Goal: Task Accomplishment & Management: Manage account settings

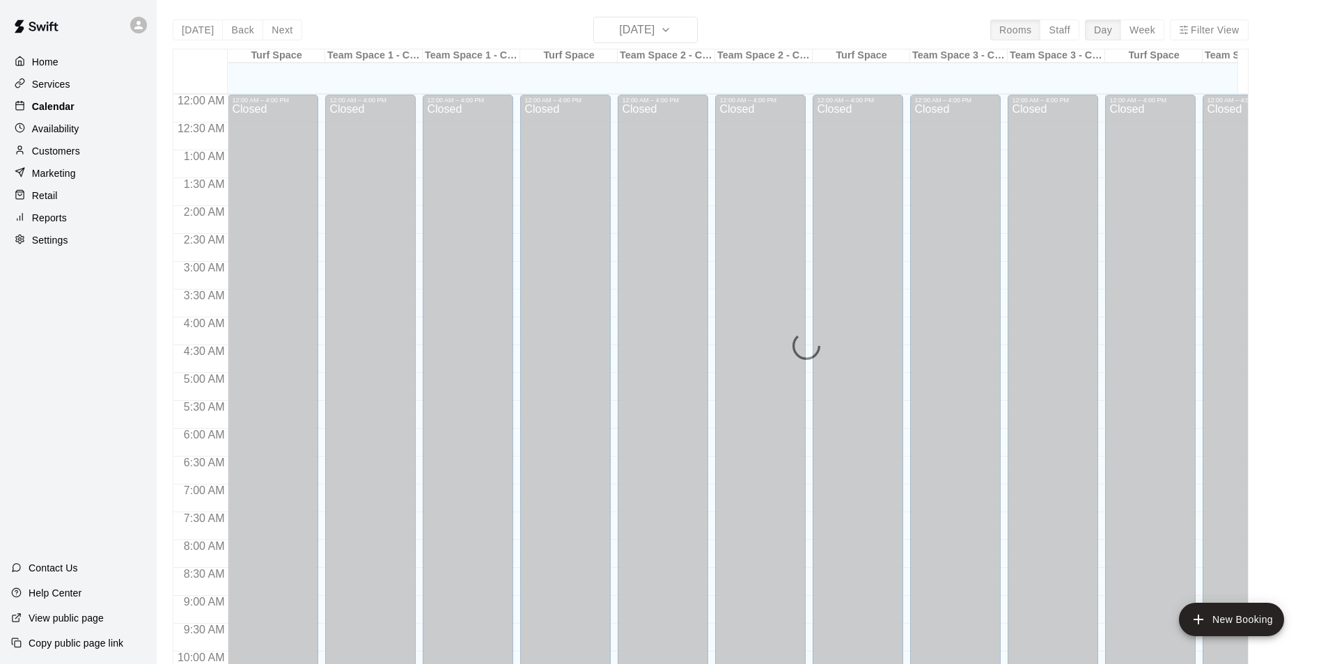
scroll to position [702, 0]
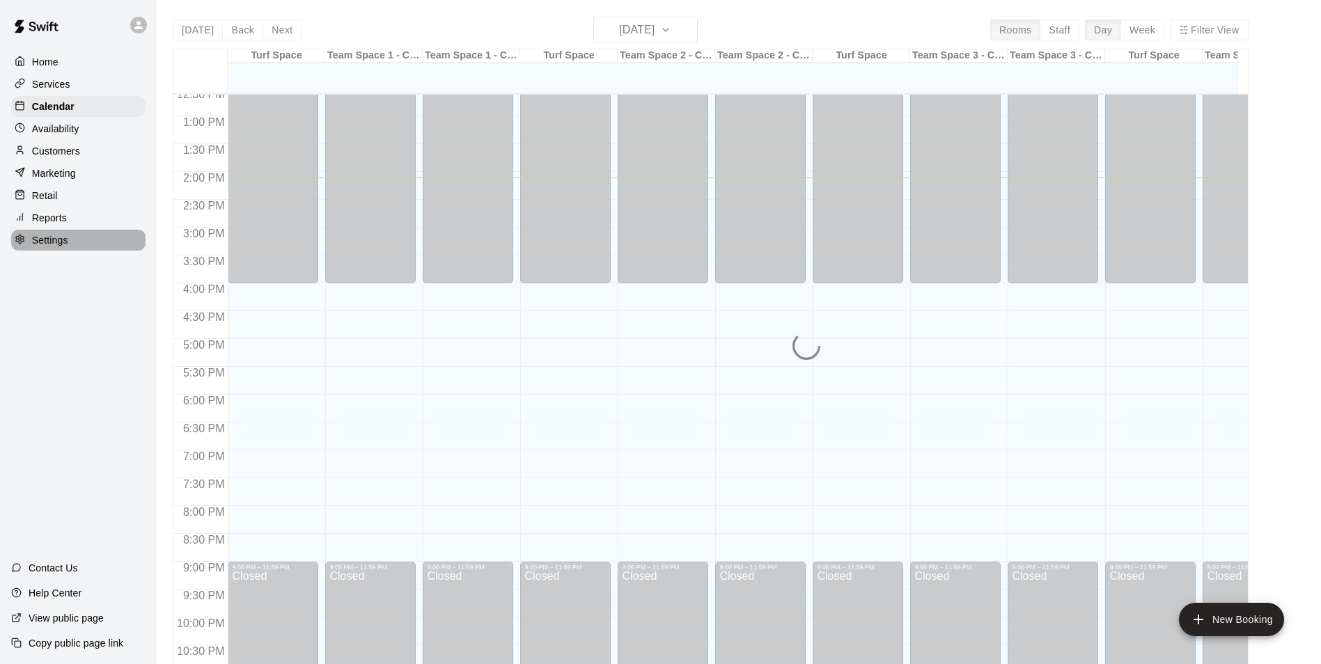
click at [52, 243] on p "Settings" at bounding box center [50, 240] width 36 height 14
select select "**"
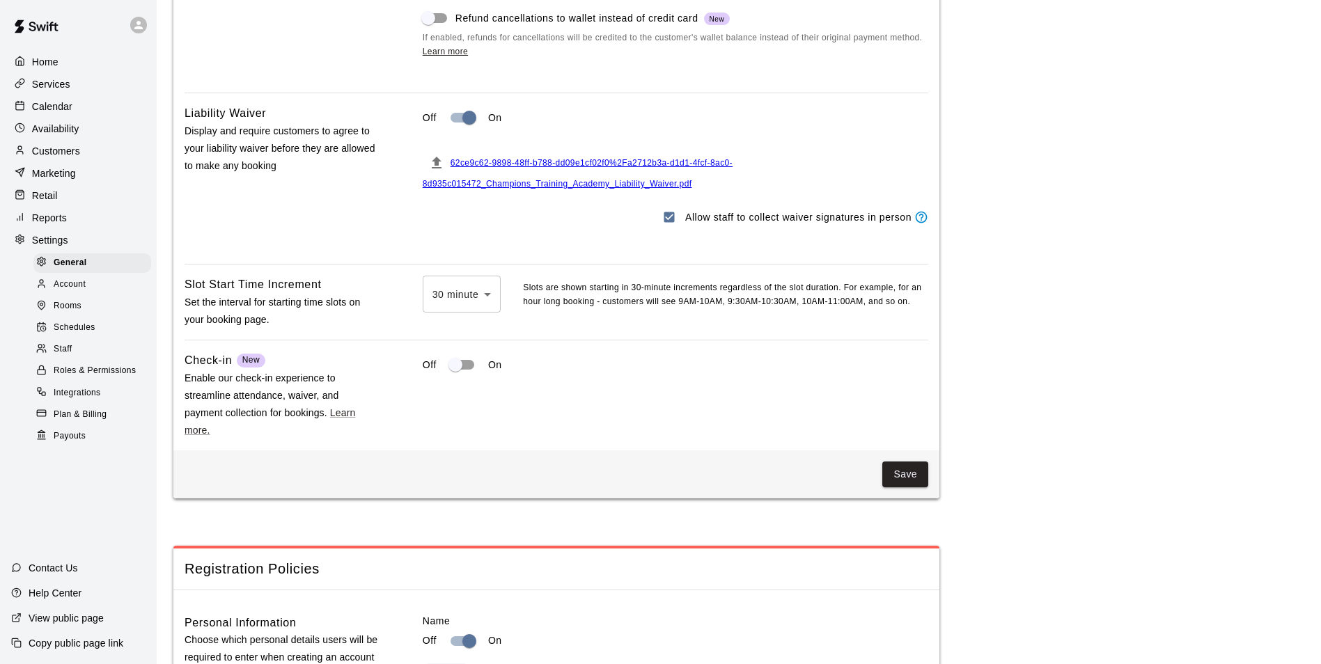
scroll to position [1258, 0]
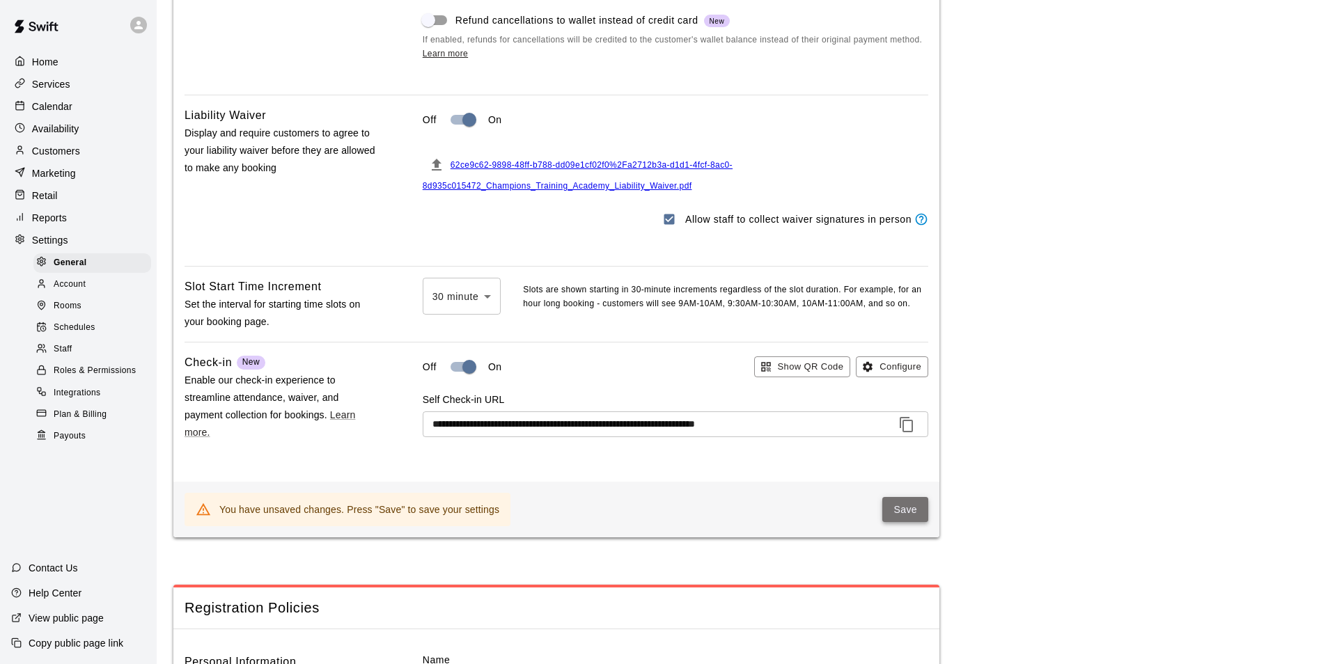
click at [902, 523] on button "Save" at bounding box center [905, 510] width 46 height 26
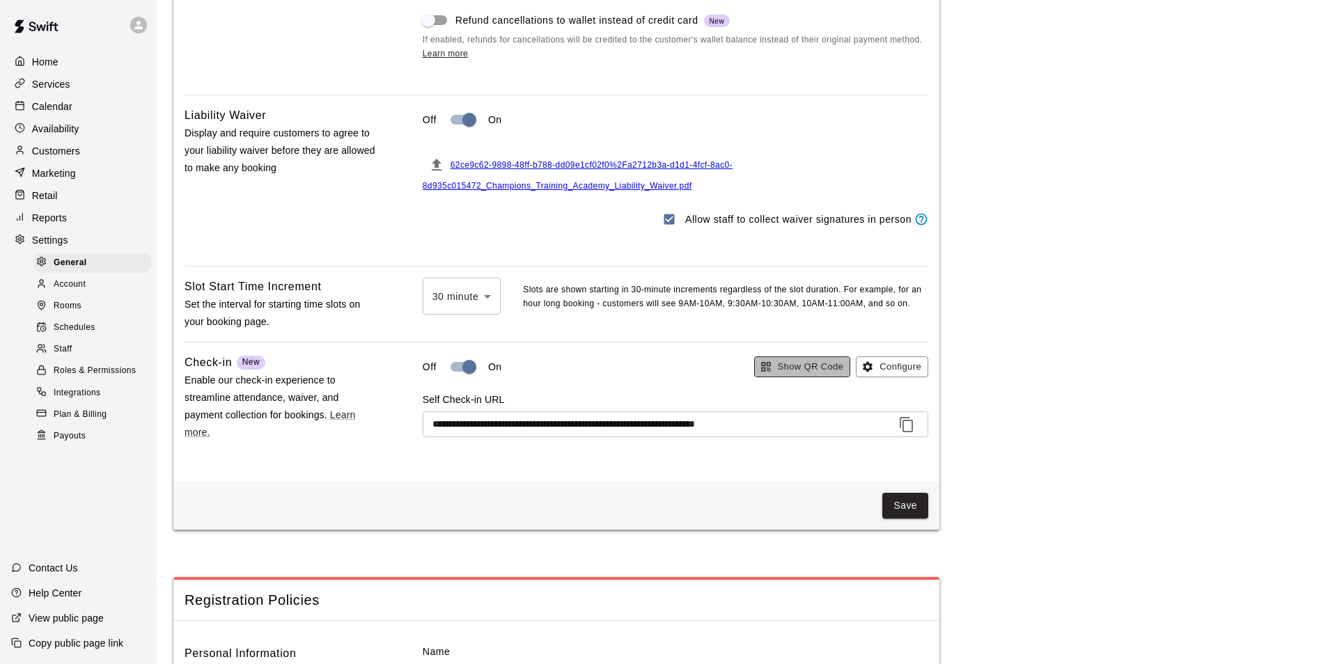
click at [807, 378] on button "Show QR Code" at bounding box center [802, 367] width 97 height 22
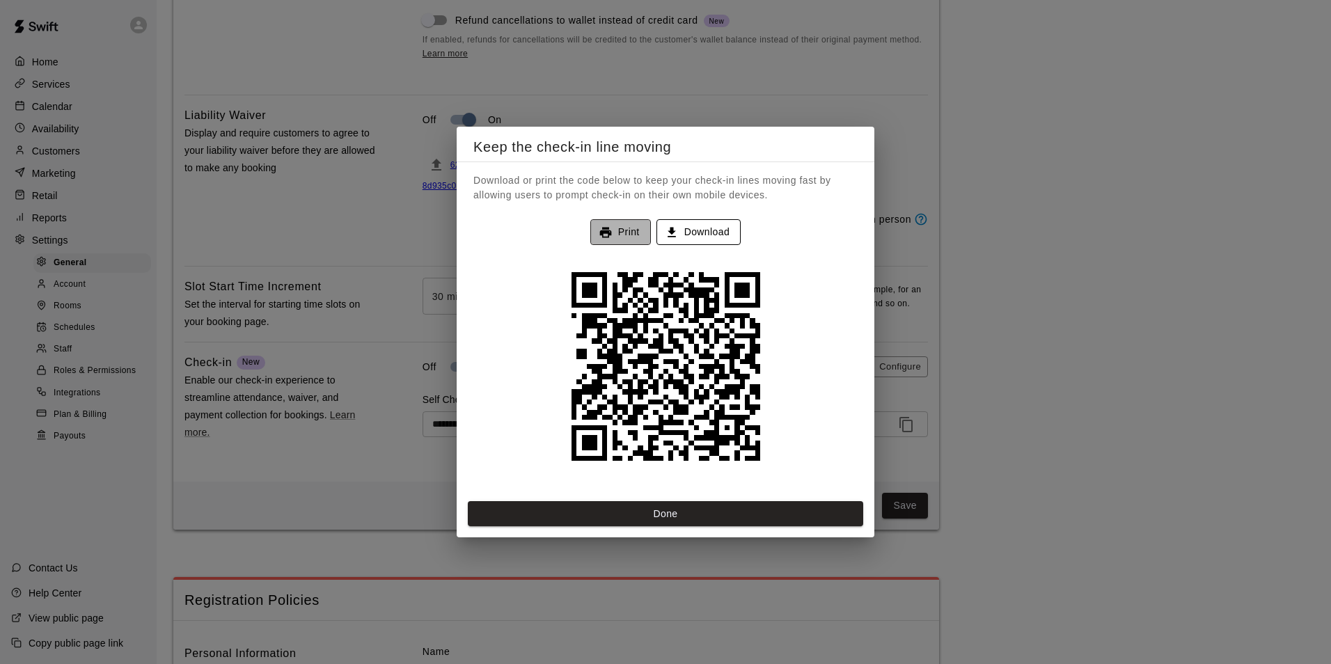
click at [627, 235] on button "Print" at bounding box center [620, 232] width 61 height 26
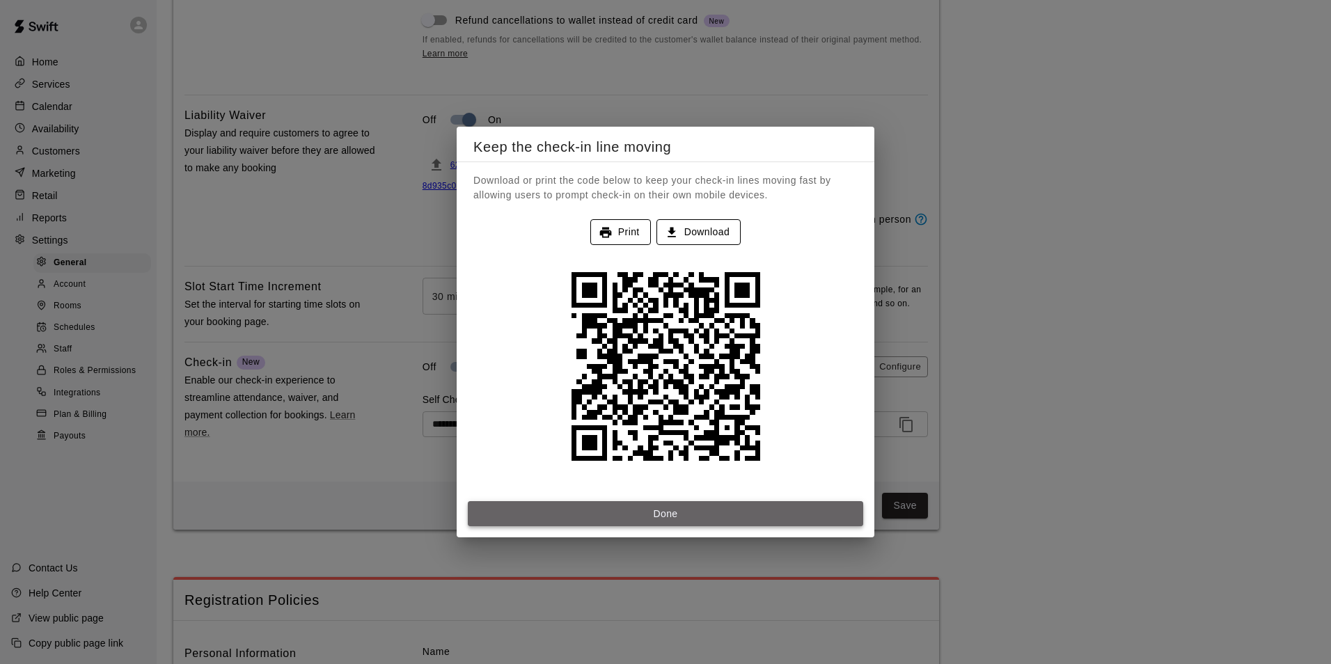
click at [714, 514] on button "Done" at bounding box center [665, 514] width 395 height 26
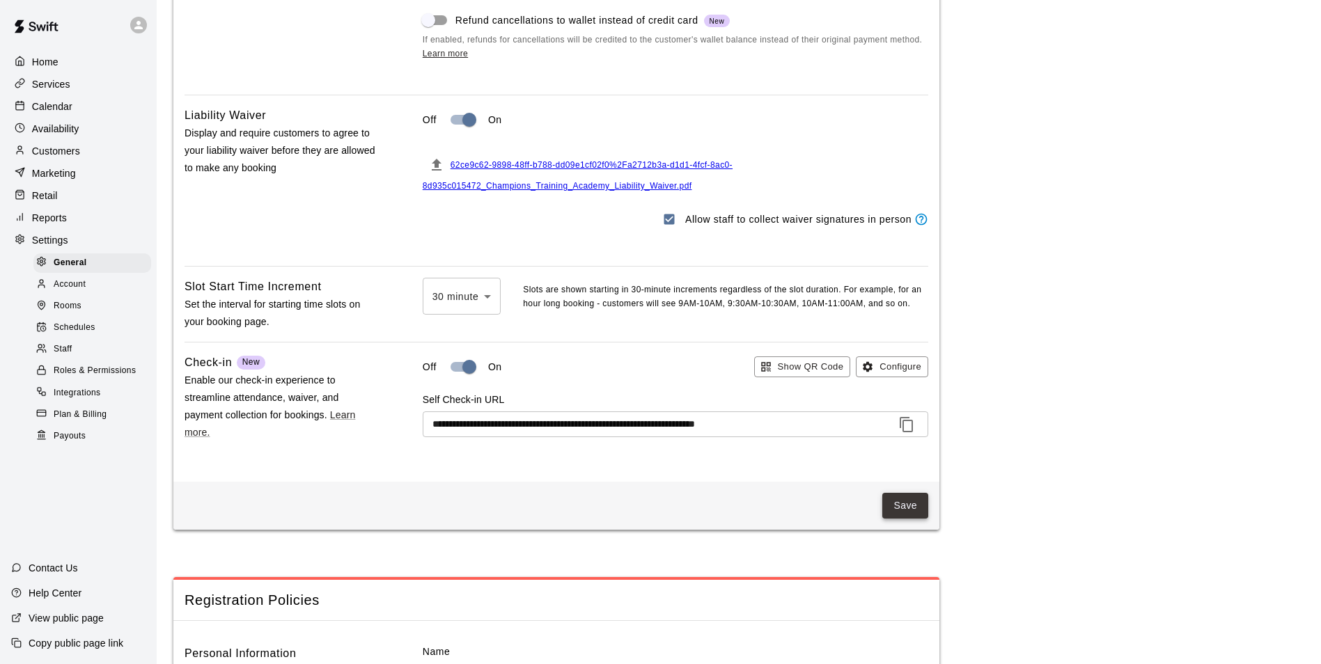
click at [891, 519] on button "Save" at bounding box center [905, 506] width 46 height 26
click at [61, 87] on p "Services" at bounding box center [51, 84] width 38 height 14
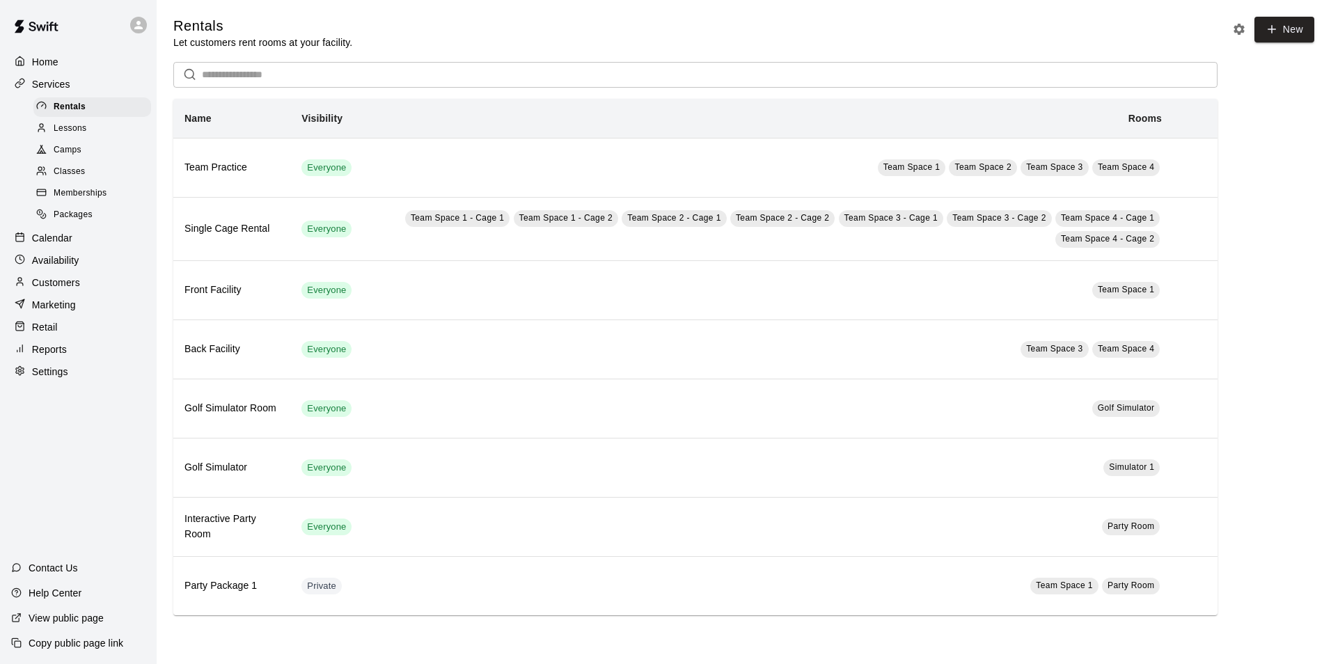
click at [95, 199] on span "Memberships" at bounding box center [80, 194] width 53 height 14
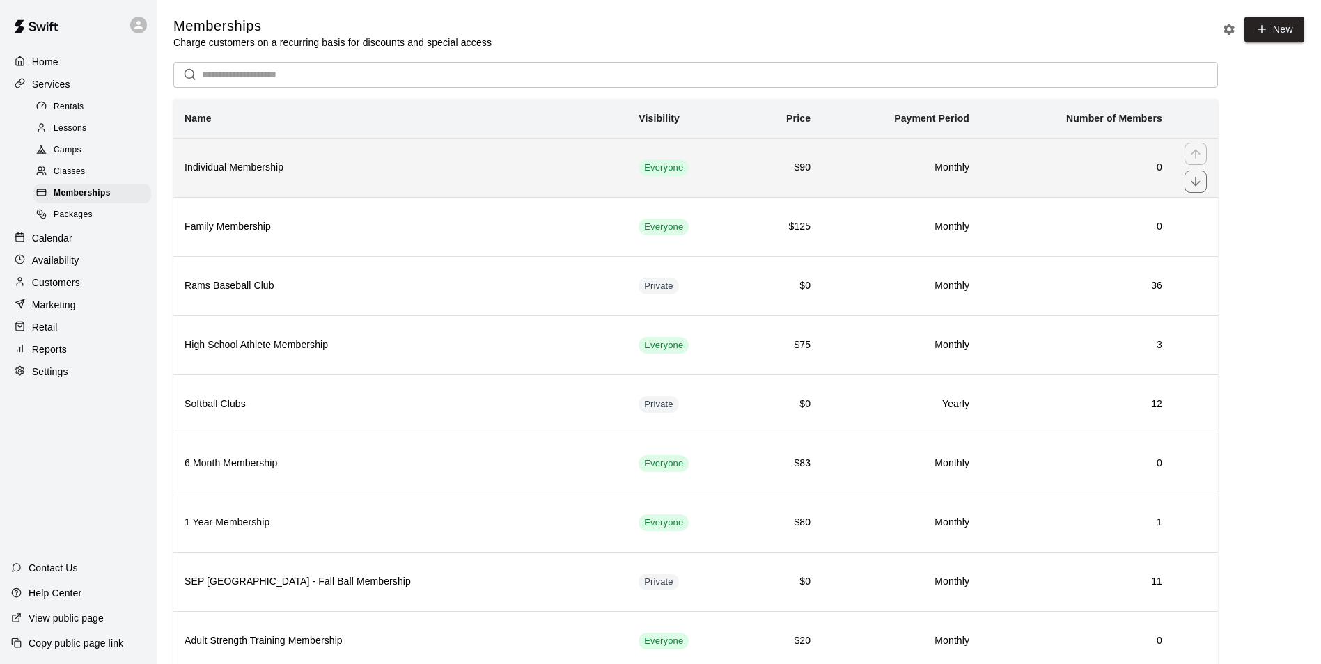
click at [287, 180] on th "Individual Membership" at bounding box center [400, 167] width 454 height 59
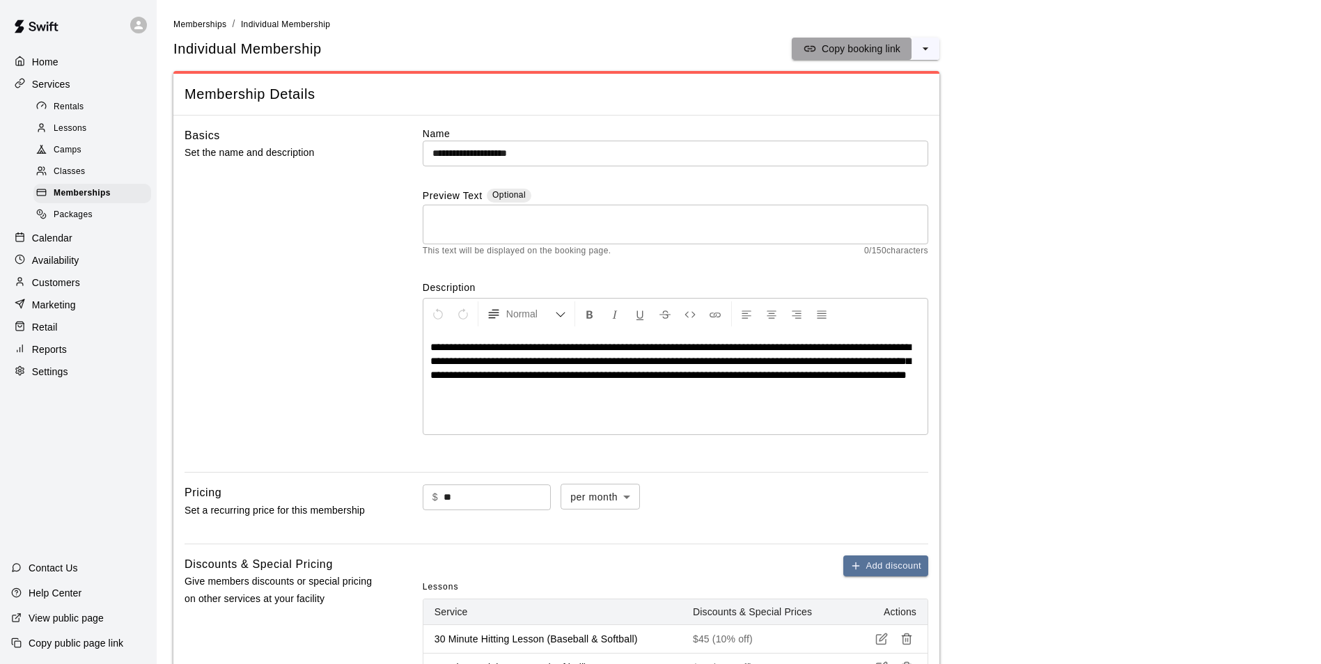
click at [855, 48] on p "Copy booking link" at bounding box center [860, 49] width 79 height 14
click at [44, 329] on p "Retail" at bounding box center [45, 327] width 26 height 14
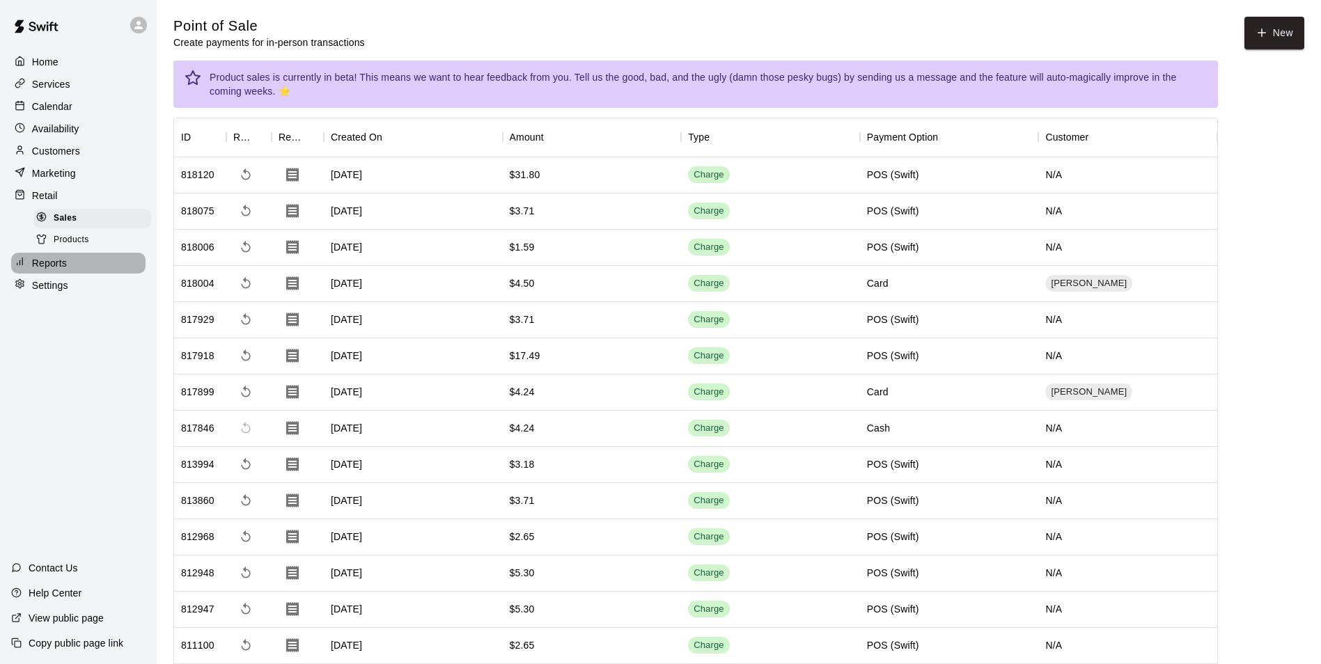
click at [38, 268] on p "Reports" at bounding box center [49, 263] width 35 height 14
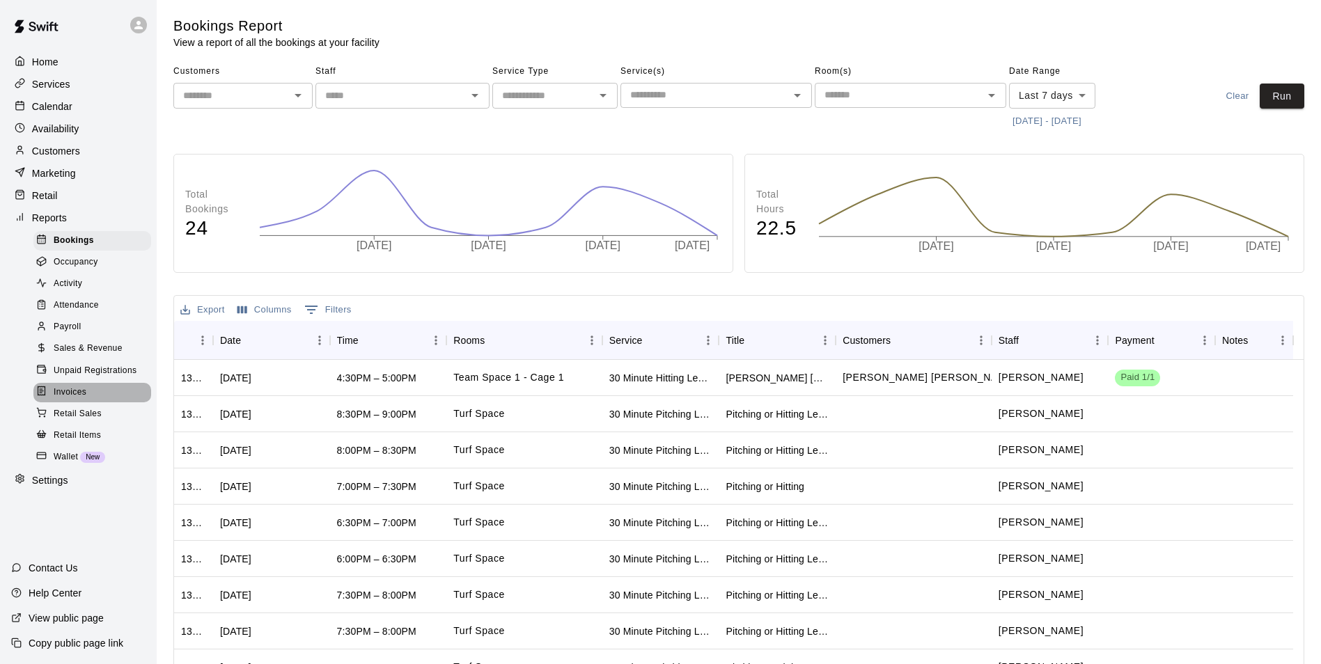
click at [76, 400] on span "Invoices" at bounding box center [70, 393] width 33 height 14
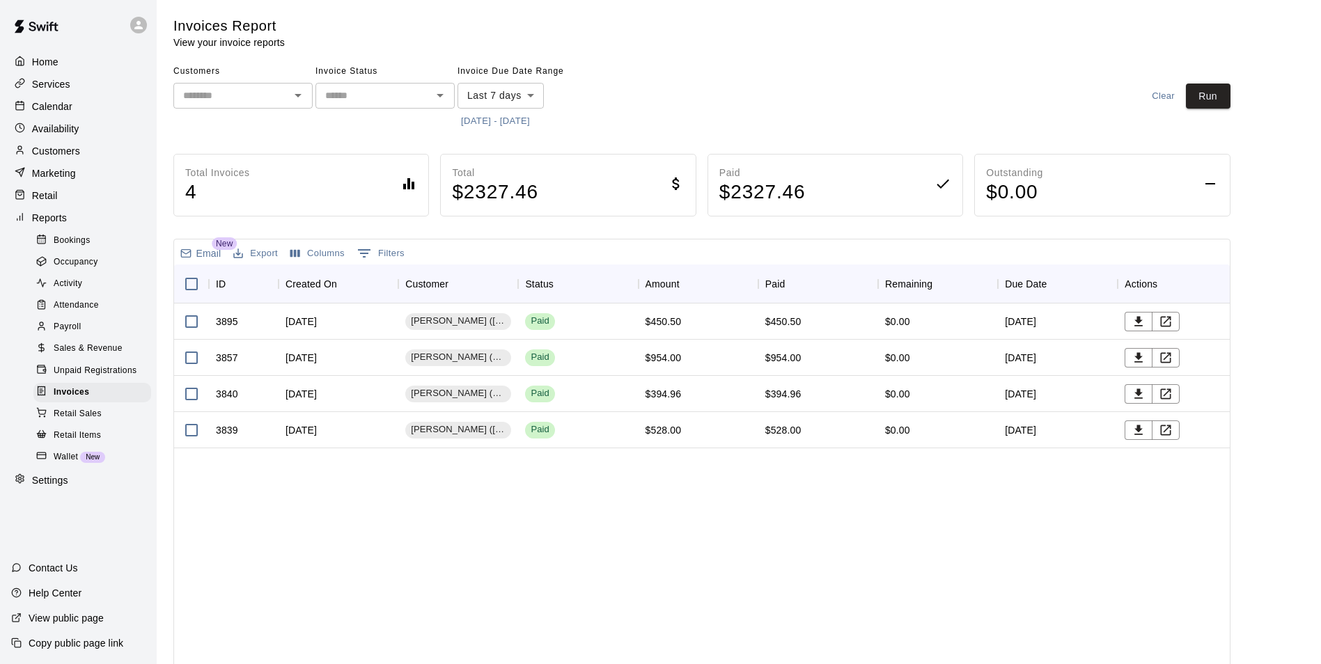
click at [375, 97] on input "text" at bounding box center [374, 95] width 108 height 17
click at [365, 211] on li "Overdue" at bounding box center [384, 217] width 139 height 23
type input "*******"
click at [1226, 94] on button "Run" at bounding box center [1207, 97] width 45 height 26
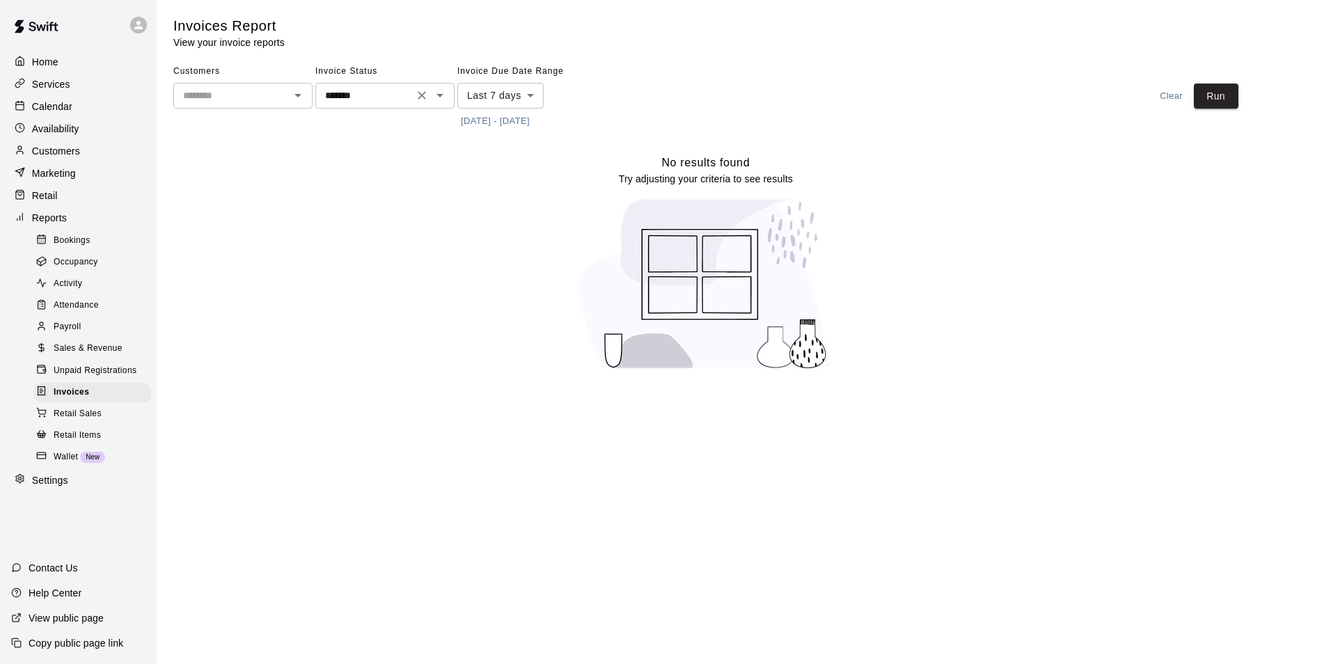
click at [425, 96] on icon "Clear" at bounding box center [422, 95] width 14 height 14
click at [442, 97] on icon "Open" at bounding box center [440, 95] width 17 height 17
click at [399, 166] on li "Open" at bounding box center [384, 171] width 139 height 23
type input "****"
click at [1211, 95] on button "Run" at bounding box center [1216, 97] width 45 height 26
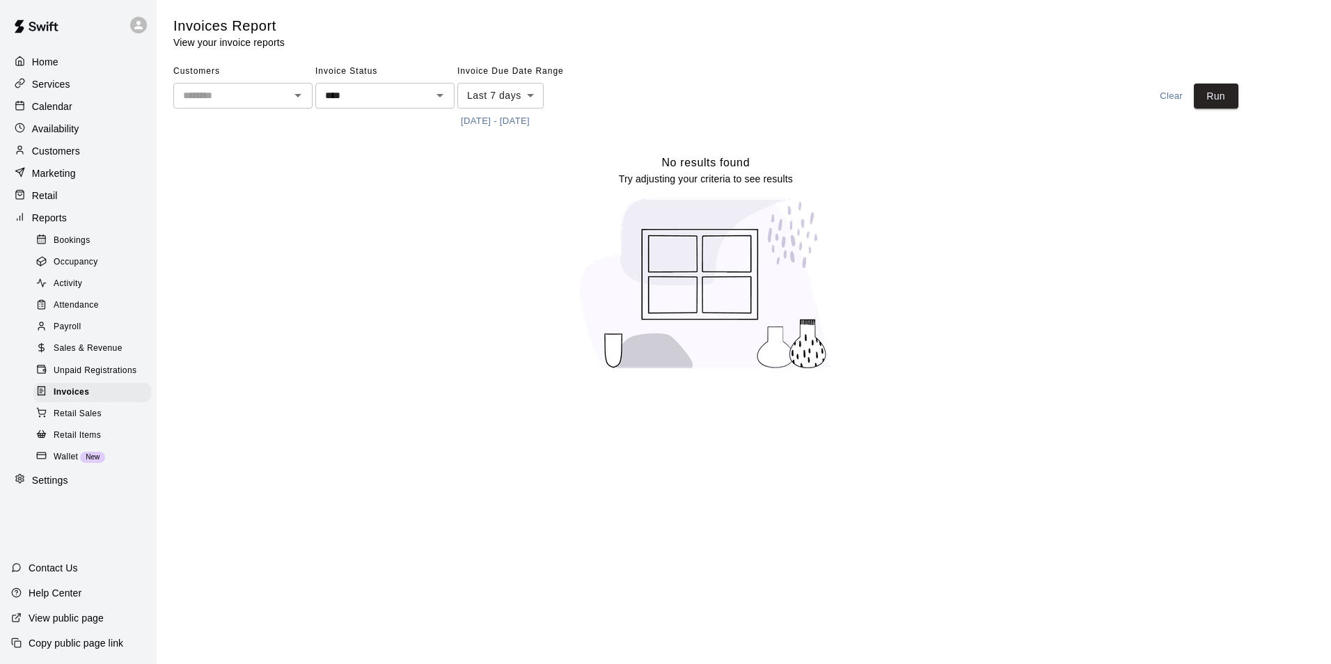
click at [532, 97] on body "Home Services Calendar Availability Customers Marketing Retail Reports Bookings…" at bounding box center [665, 193] width 1331 height 387
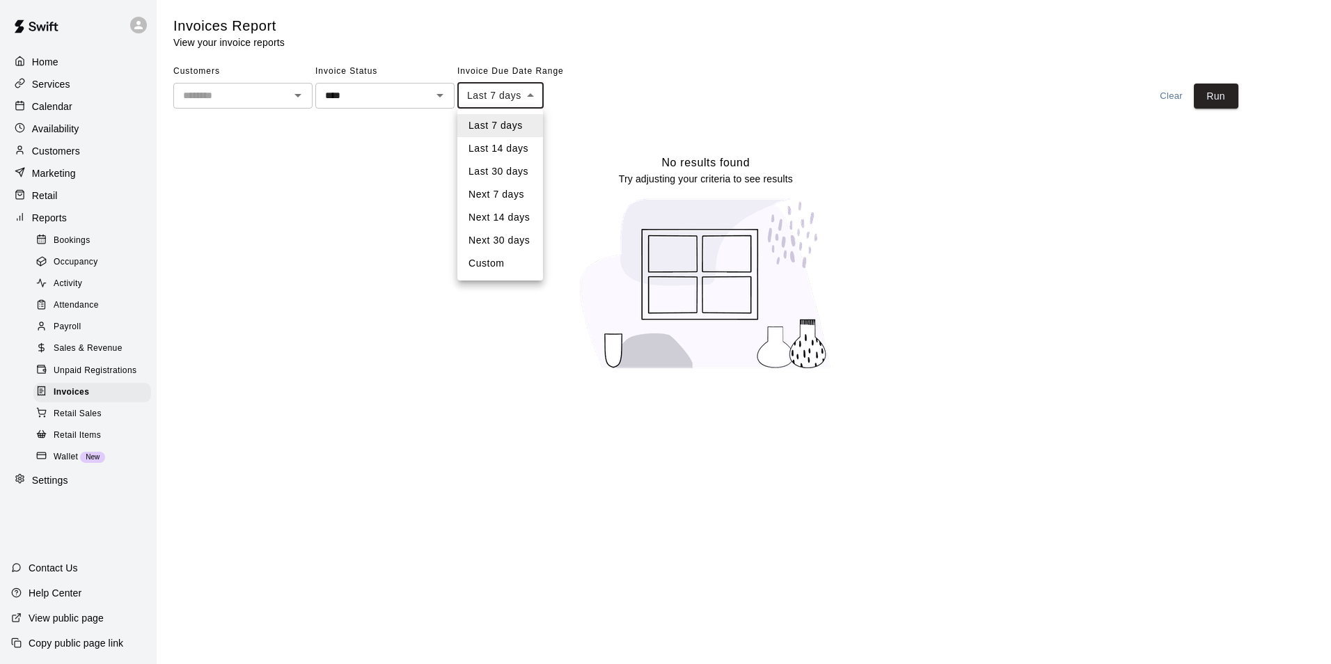
click at [511, 201] on li "Next 7 days" at bounding box center [500, 194] width 86 height 23
type input "********"
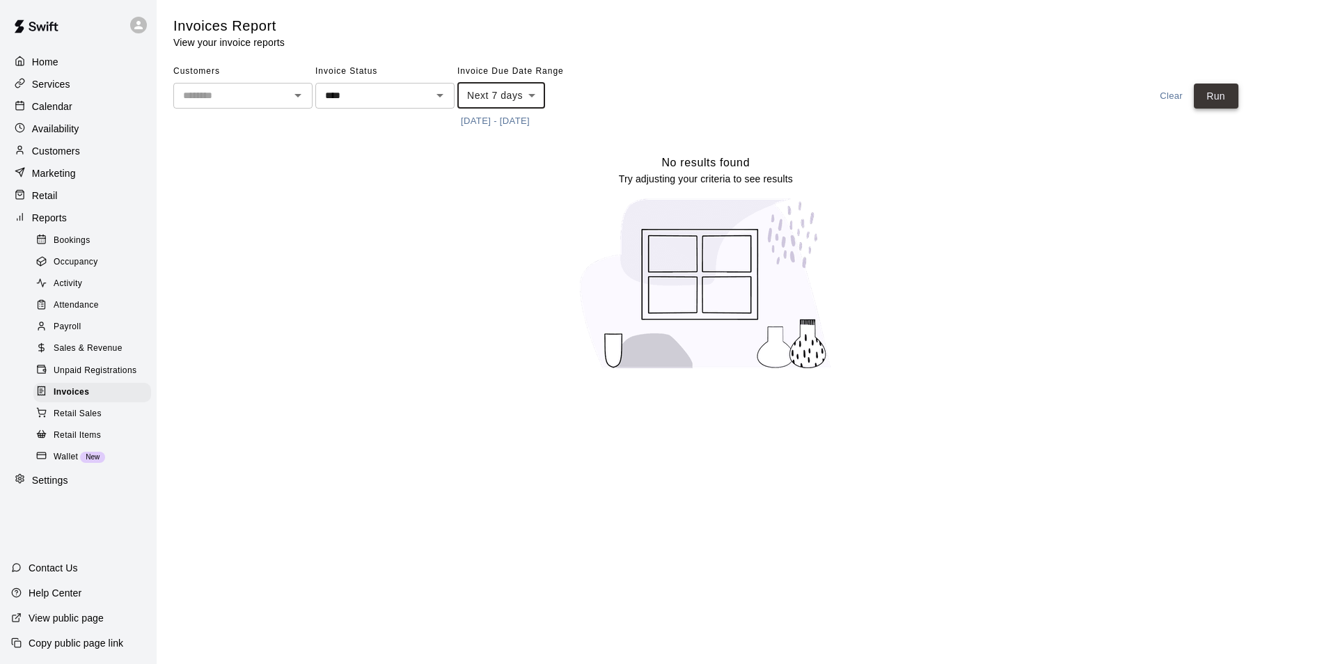
click at [1215, 94] on button "Run" at bounding box center [1216, 97] width 45 height 26
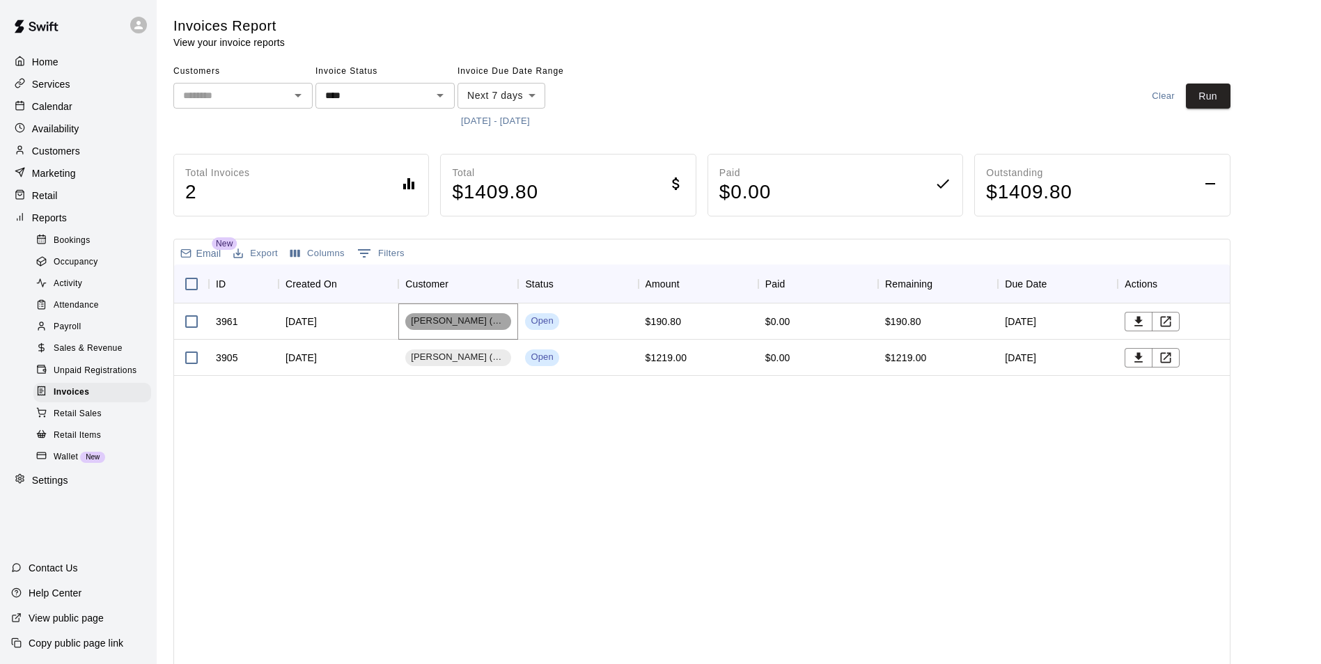
click at [470, 329] on div "[PERSON_NAME] (13U Curve)" at bounding box center [458, 321] width 106 height 17
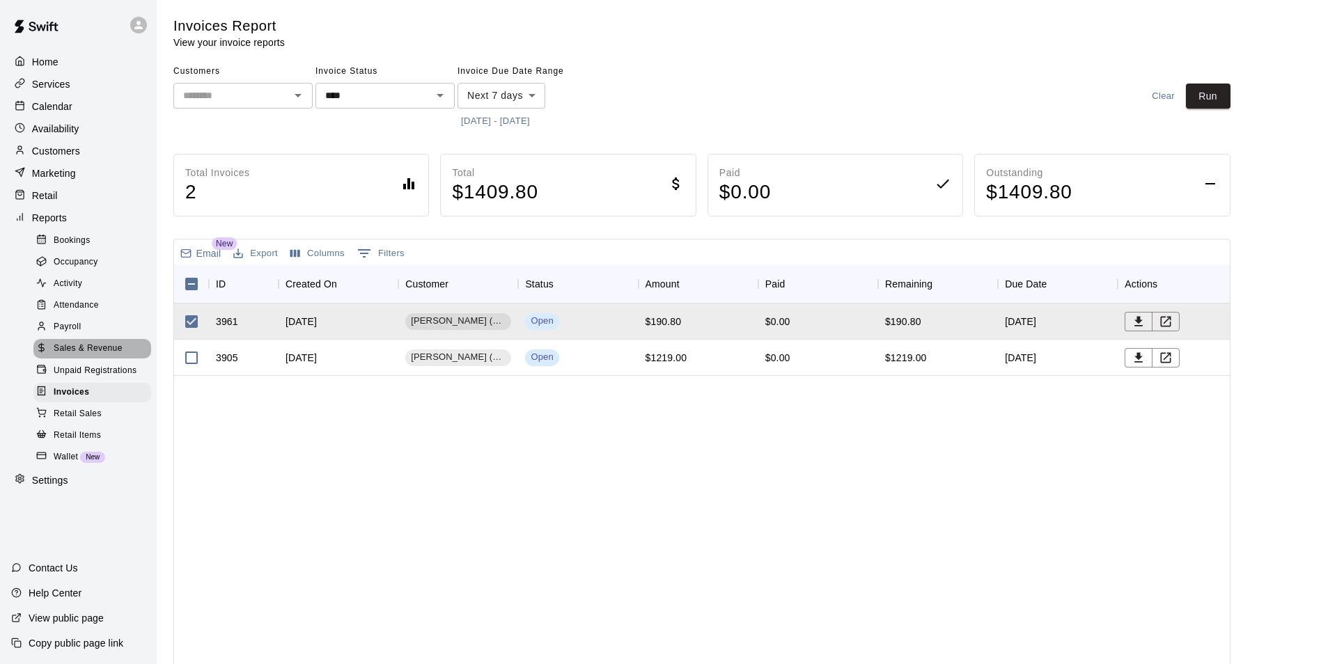
click at [102, 356] on span "Sales & Revenue" at bounding box center [88, 349] width 69 height 14
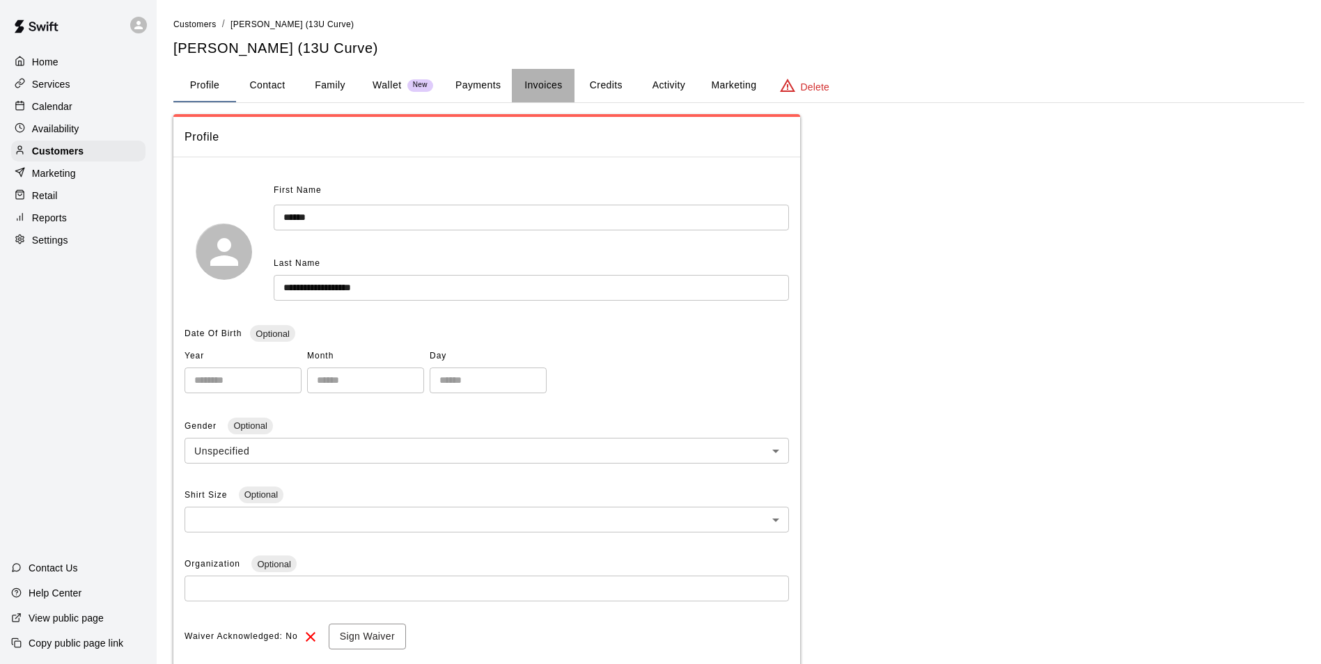
click at [542, 79] on button "Invoices" at bounding box center [543, 85] width 63 height 33
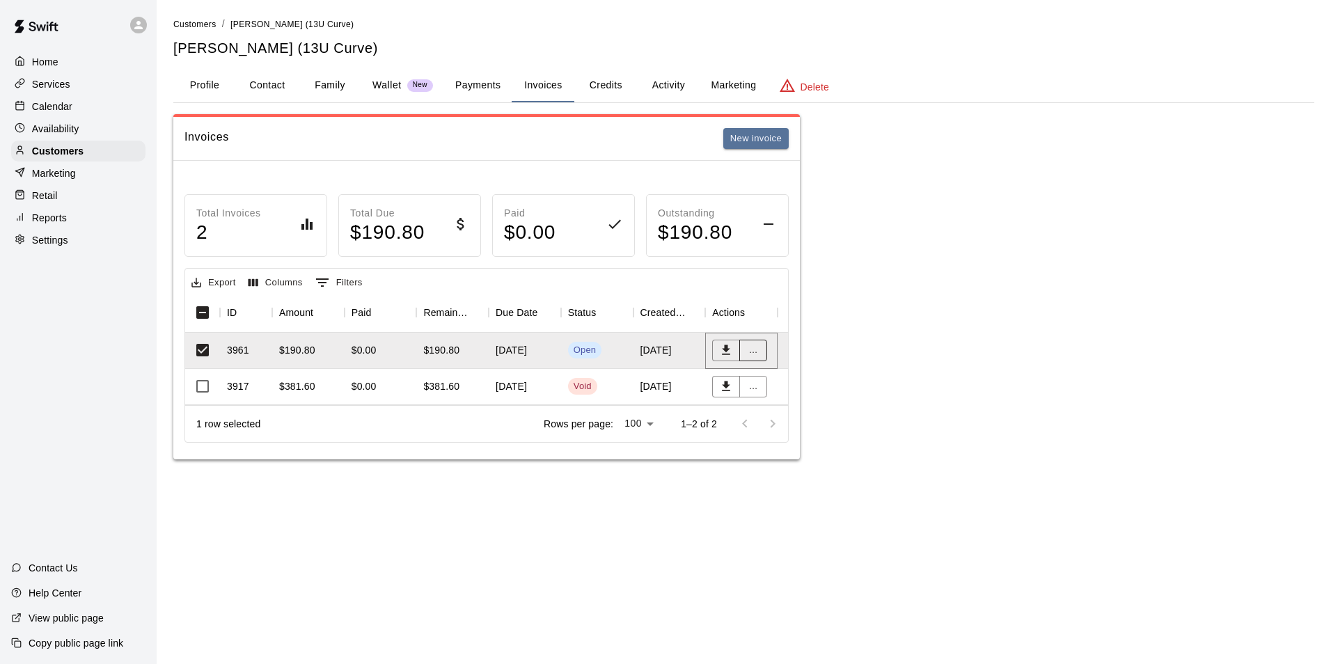
click at [759, 353] on button "..." at bounding box center [753, 351] width 28 height 22
click at [830, 471] on li "Send reminder email" at bounding box center [799, 470] width 120 height 23
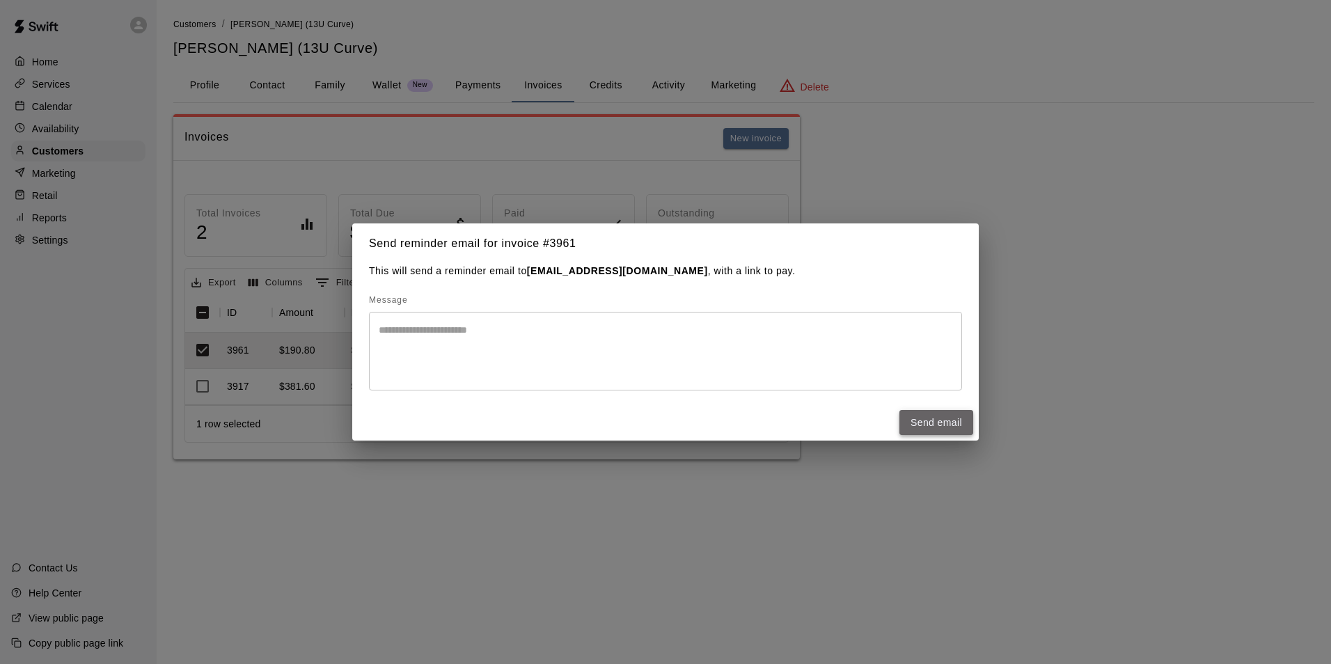
click at [954, 423] on button "Send email" at bounding box center [936, 423] width 74 height 26
